Goal: Information Seeking & Learning: Learn about a topic

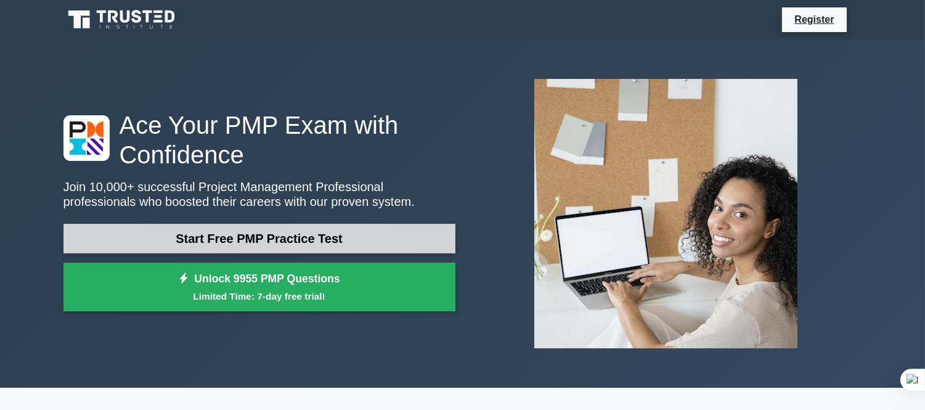
click at [237, 237] on link "Start Free PMP Practice Test" at bounding box center [260, 239] width 392 height 30
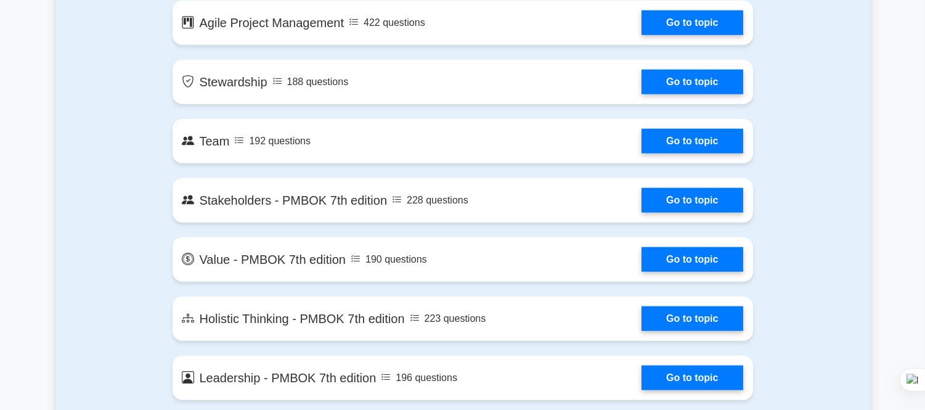
scroll to position [2466, 0]
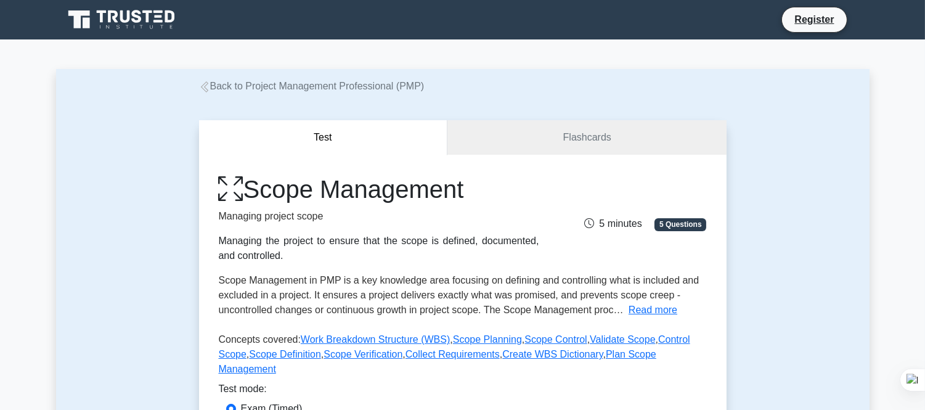
scroll to position [68, 0]
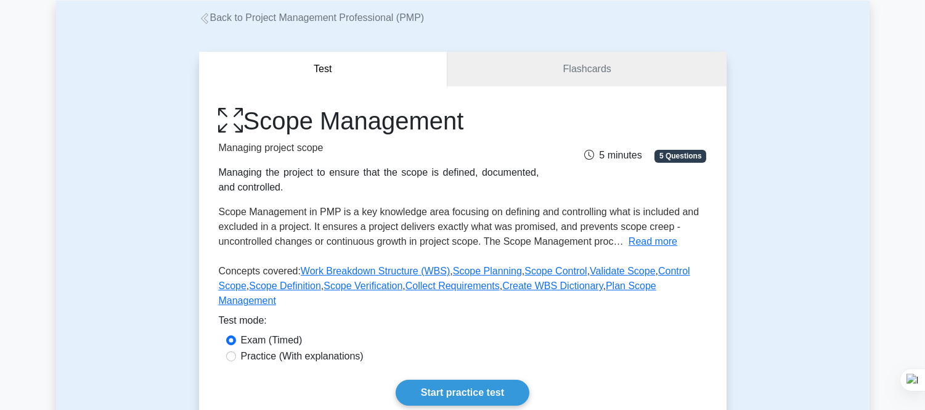
click at [276, 349] on label "Practice (With explanations)" at bounding box center [302, 356] width 123 height 15
click at [236, 351] on input "Practice (With explanations)" at bounding box center [231, 356] width 10 height 10
radio input "true"
click at [459, 384] on link "Start practice test" at bounding box center [463, 393] width 134 height 26
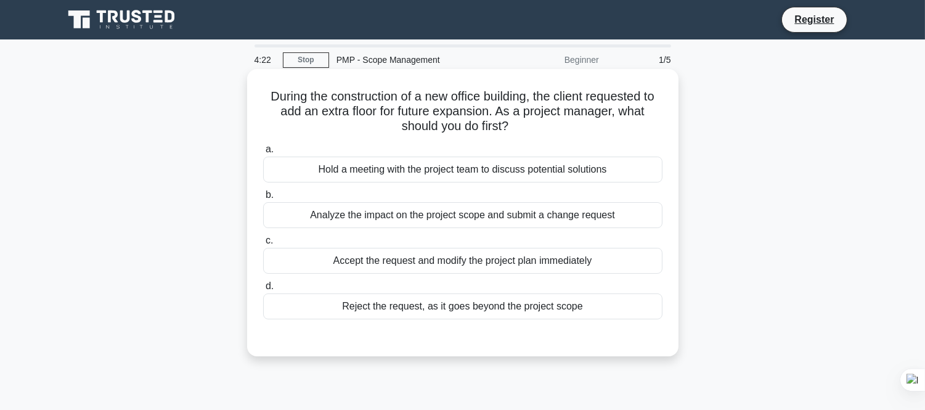
click at [463, 215] on div "Analyze the impact on the project scope and submit a change request" at bounding box center [463, 215] width 400 height 26
click at [263, 199] on input "b. Analyze the impact on the project scope and submit a change request" at bounding box center [263, 195] width 0 height 8
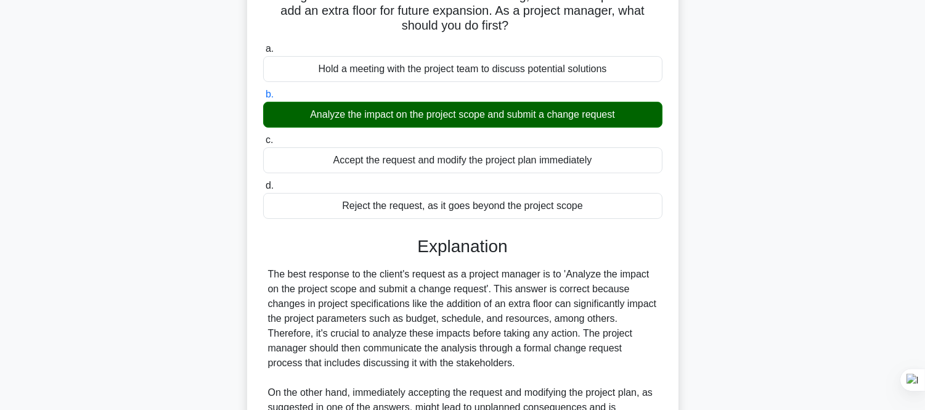
scroll to position [291, 0]
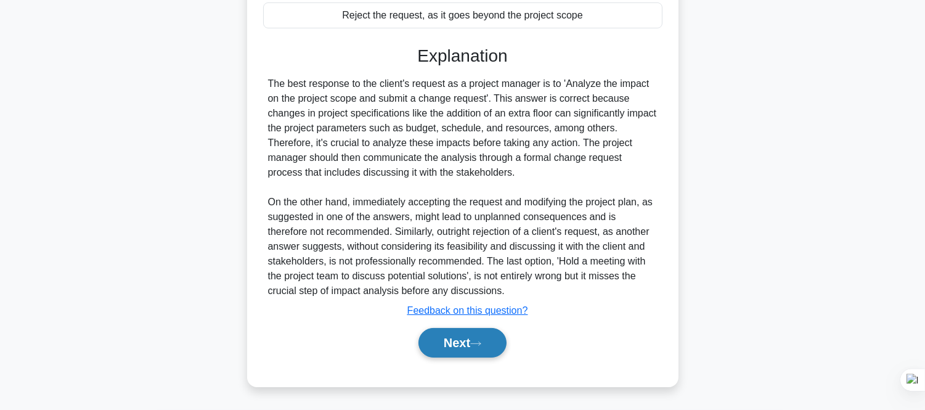
click at [448, 344] on button "Next" at bounding box center [463, 343] width 88 height 30
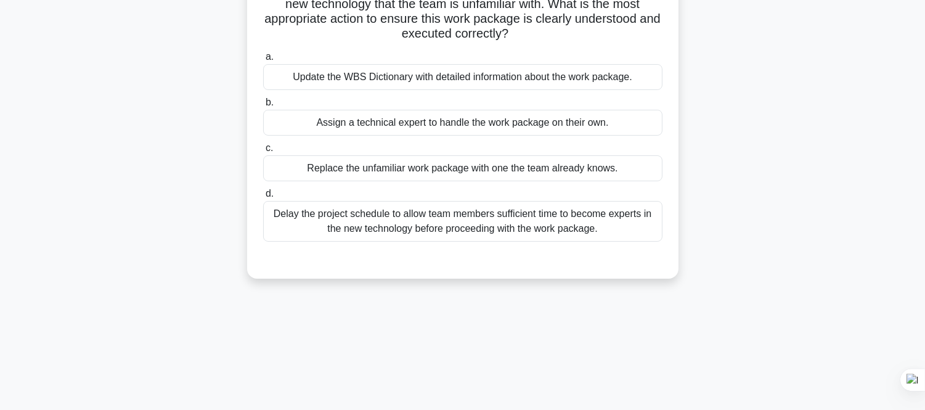
scroll to position [68, 0]
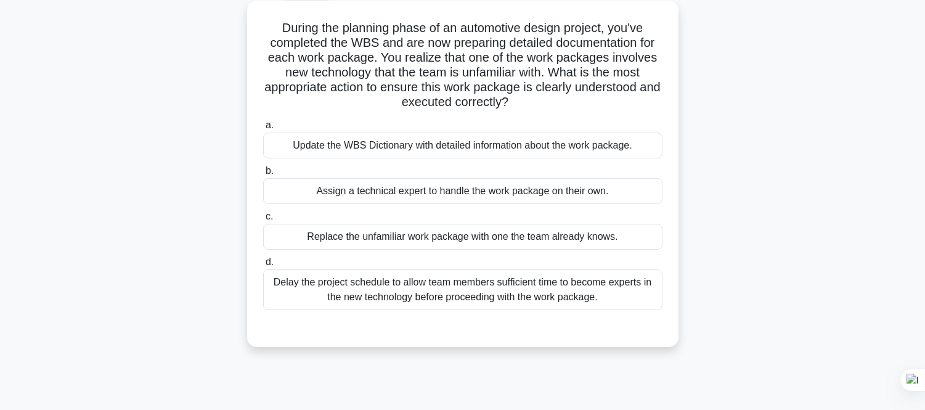
click at [350, 144] on div "Update the WBS Dictionary with detailed information about the work package." at bounding box center [463, 146] width 400 height 26
click at [263, 129] on input "a. Update the WBS Dictionary with detailed information about the work package." at bounding box center [263, 125] width 0 height 8
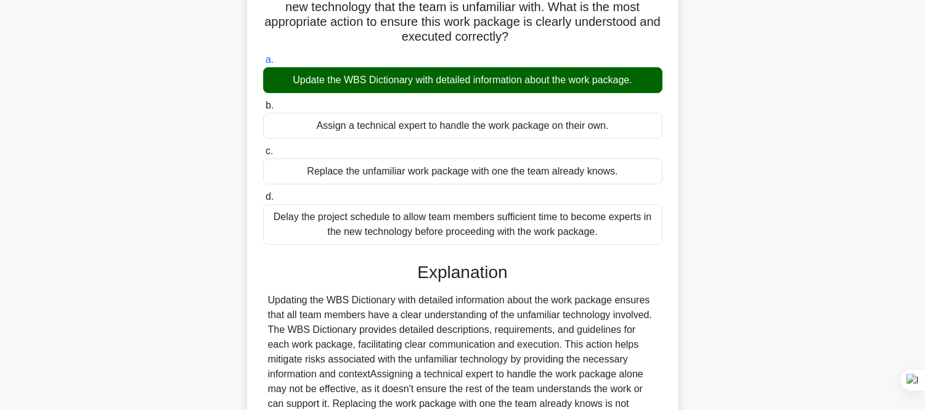
scroll to position [291, 0]
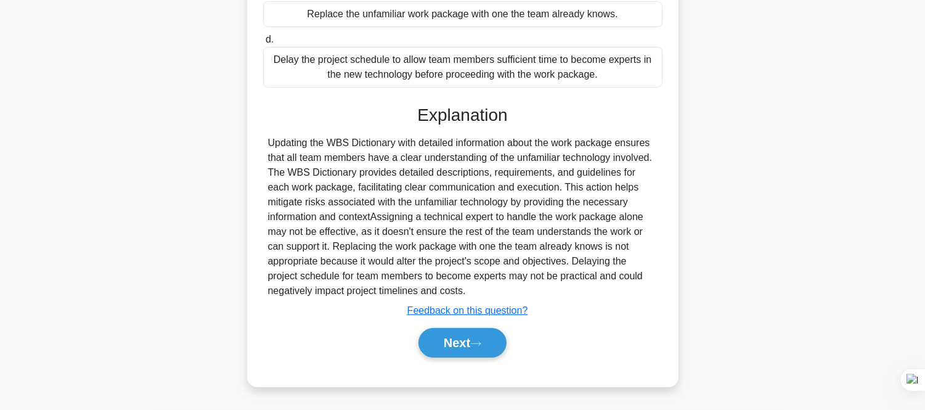
drag, startPoint x: 451, startPoint y: 342, endPoint x: 657, endPoint y: 310, distance: 208.3
click at [460, 341] on button "Next" at bounding box center [463, 343] width 88 height 30
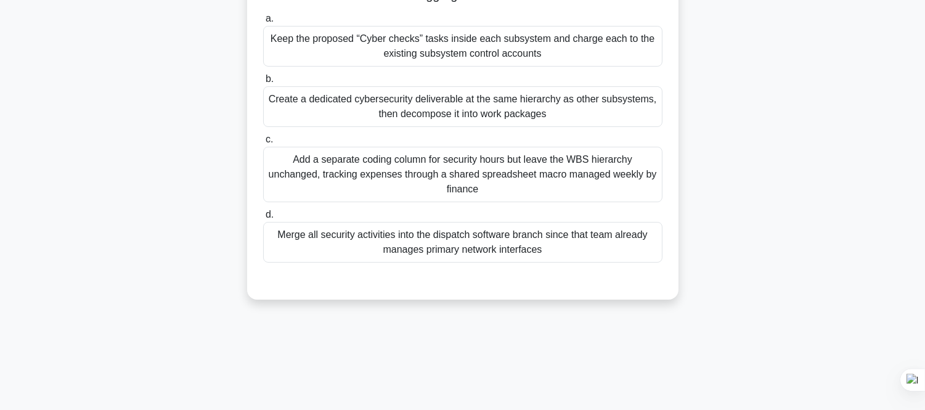
scroll to position [205, 0]
click at [469, 241] on div "Merge all security activities into the dispatch software branch since that team…" at bounding box center [463, 241] width 400 height 41
click at [263, 218] on input "d. Merge all security activities into the dispatch software branch since that t…" at bounding box center [263, 214] width 0 height 8
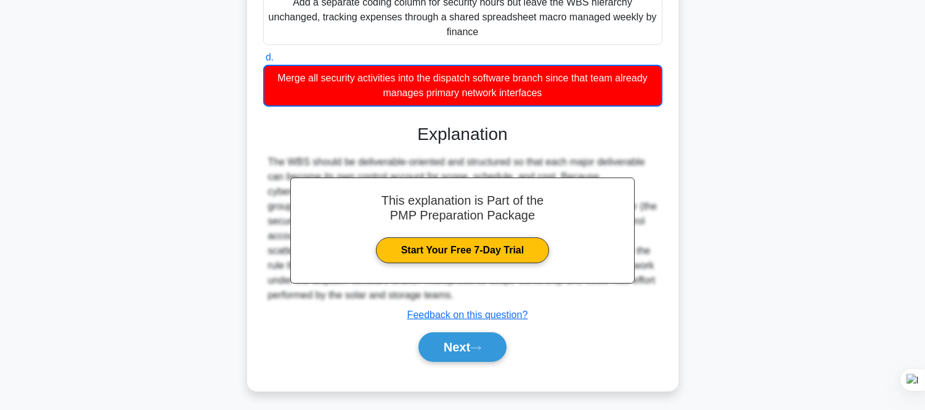
scroll to position [365, 0]
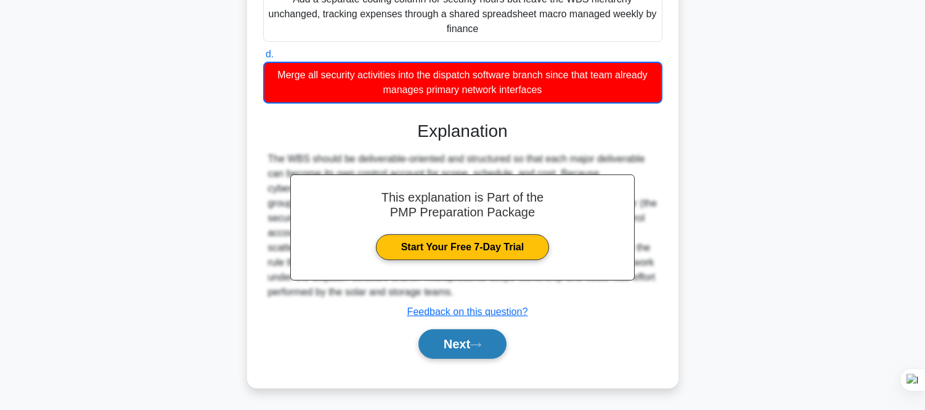
click at [482, 344] on icon at bounding box center [475, 345] width 11 height 7
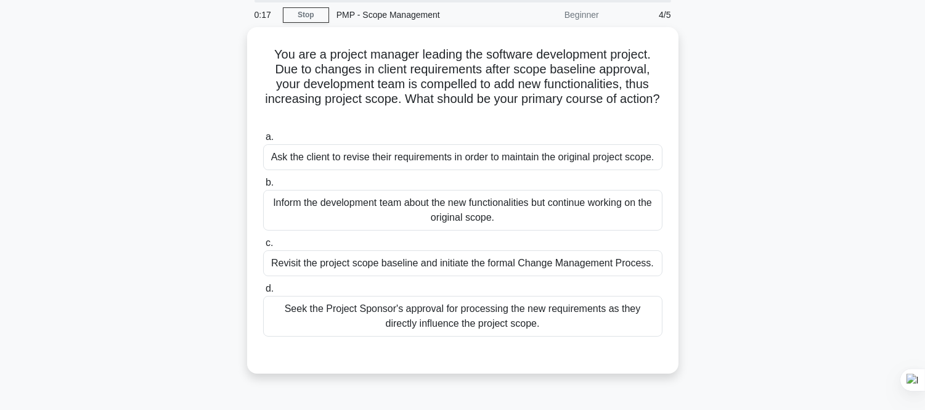
scroll to position [68, 0]
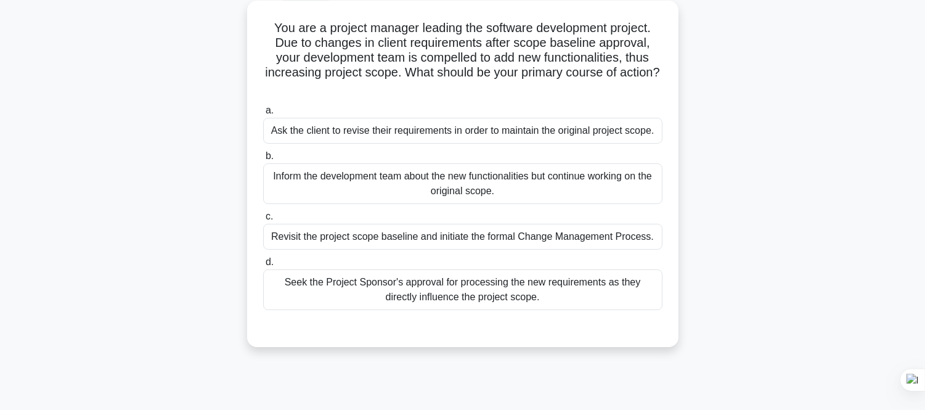
click at [547, 136] on div "Ask the client to revise their requirements in order to maintain the original p…" at bounding box center [463, 131] width 400 height 26
click at [263, 115] on input "a. Ask the client to revise their requirements in order to maintain the origina…" at bounding box center [263, 111] width 0 height 8
